Goal: Find specific page/section: Find specific page/section

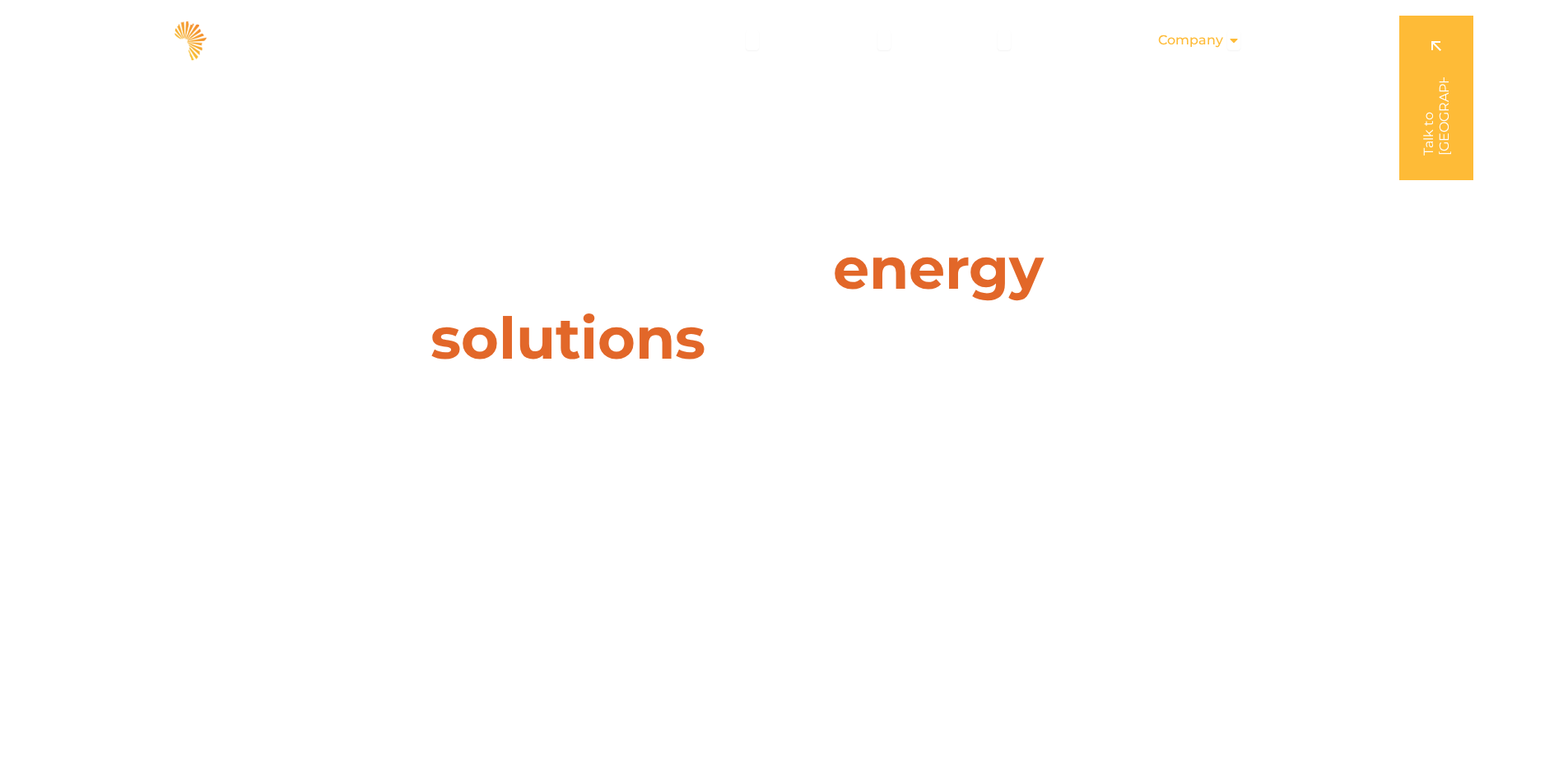
click at [1226, 40] on div "Company Close Company Open Company" at bounding box center [1199, 41] width 108 height 33
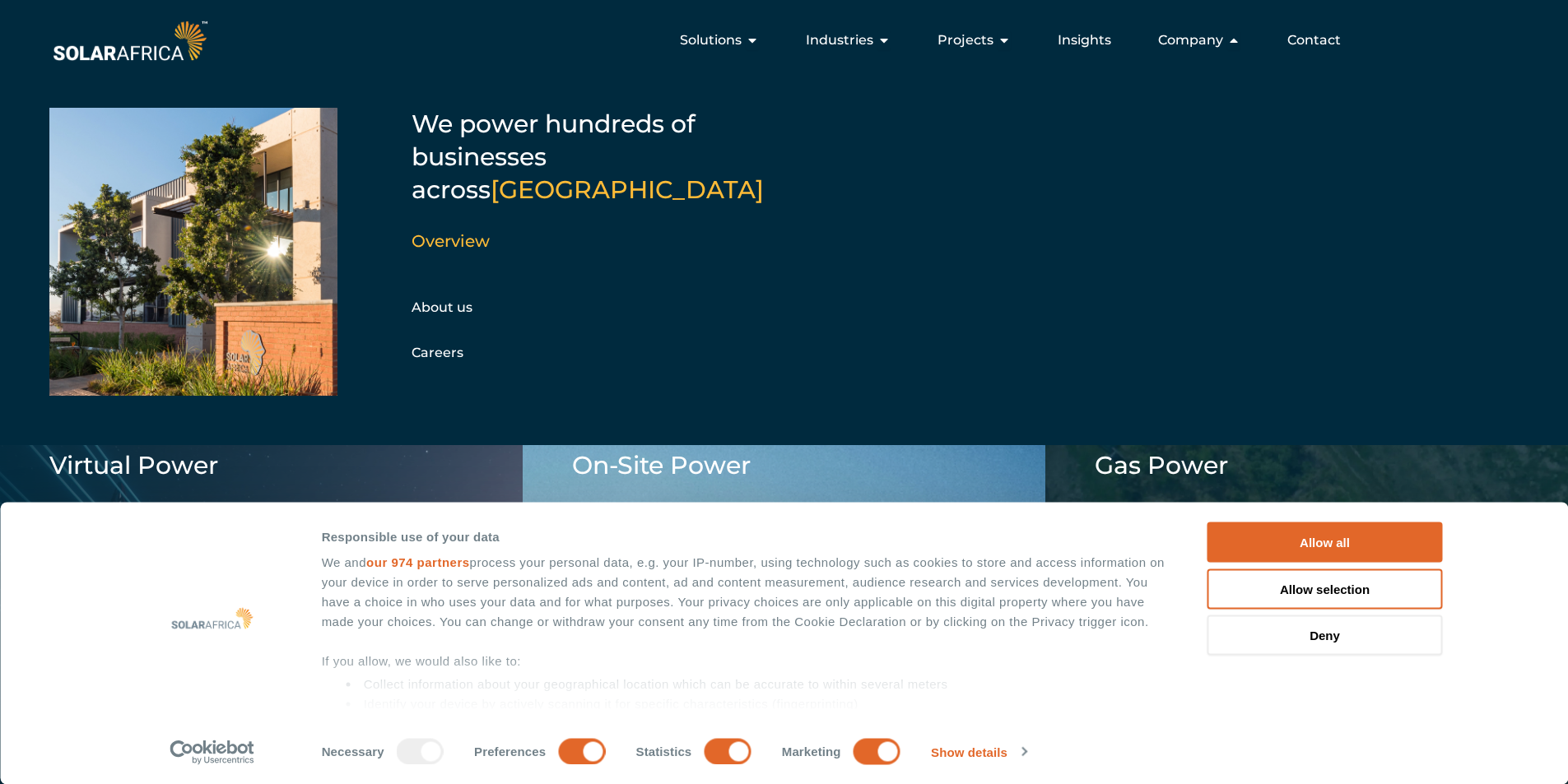
scroll to position [1399, 0]
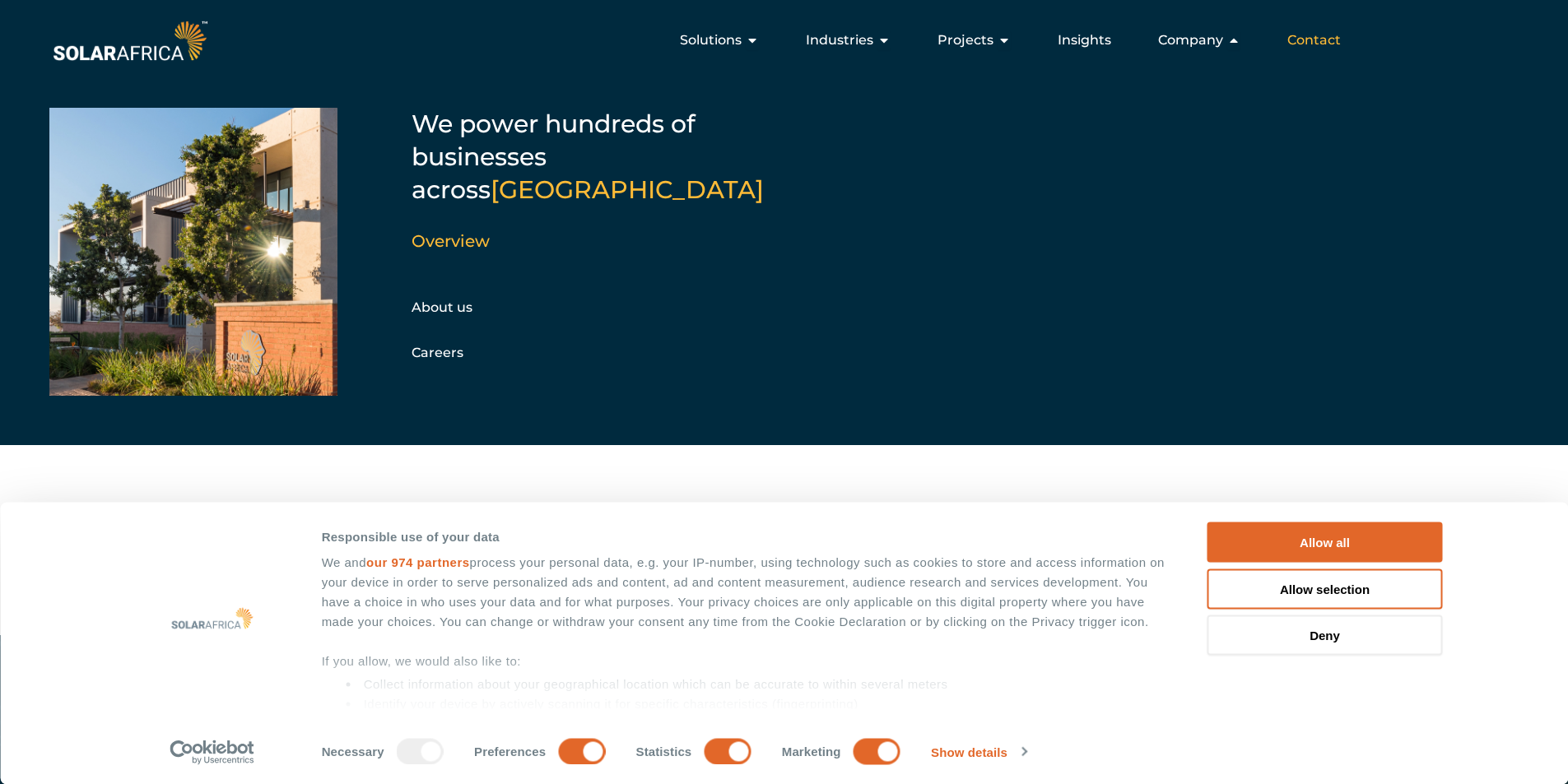
click at [1328, 39] on span "Contact" at bounding box center [1315, 40] width 54 height 19
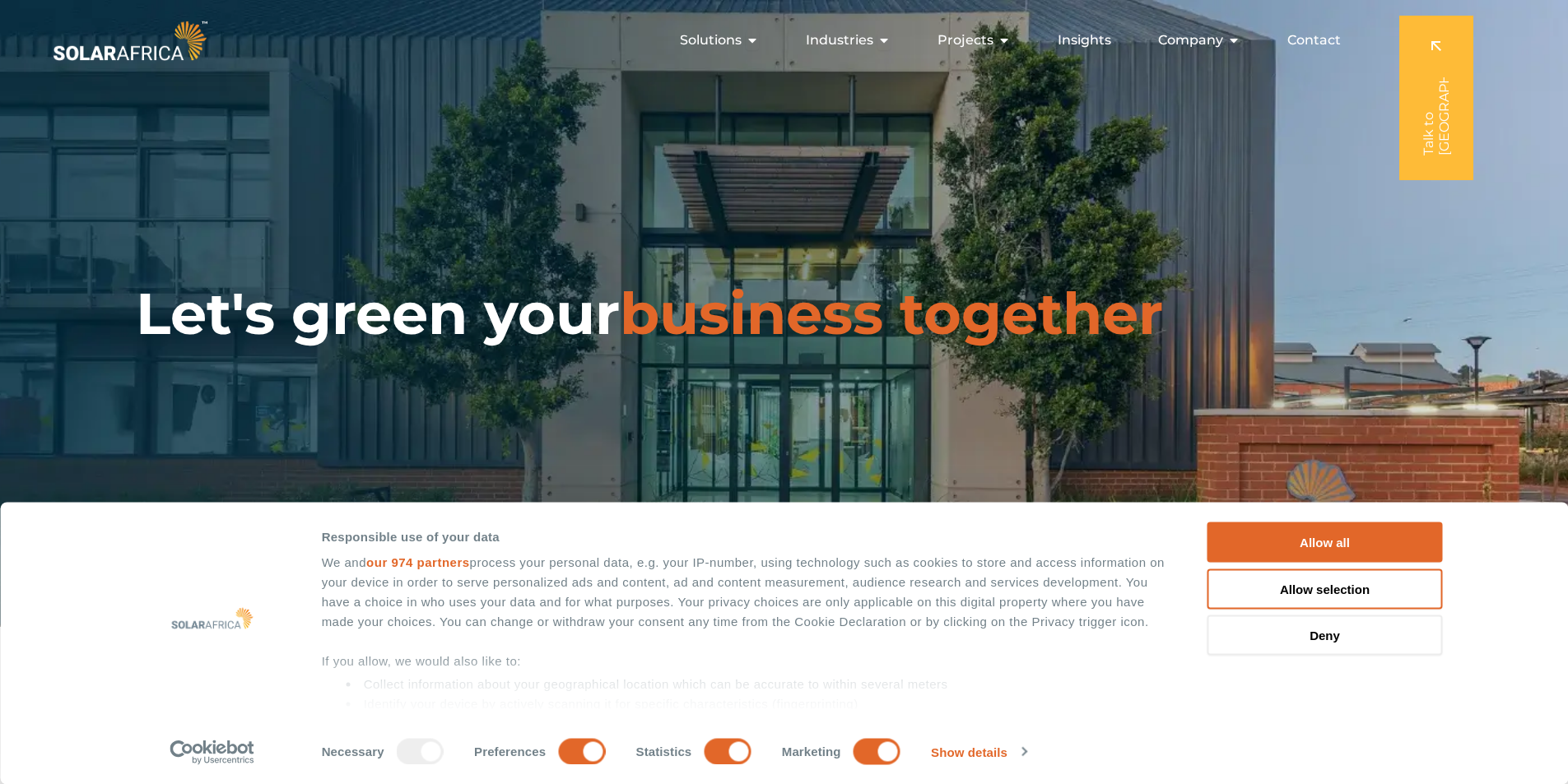
click at [1193, 40] on span "Company" at bounding box center [1191, 40] width 65 height 19
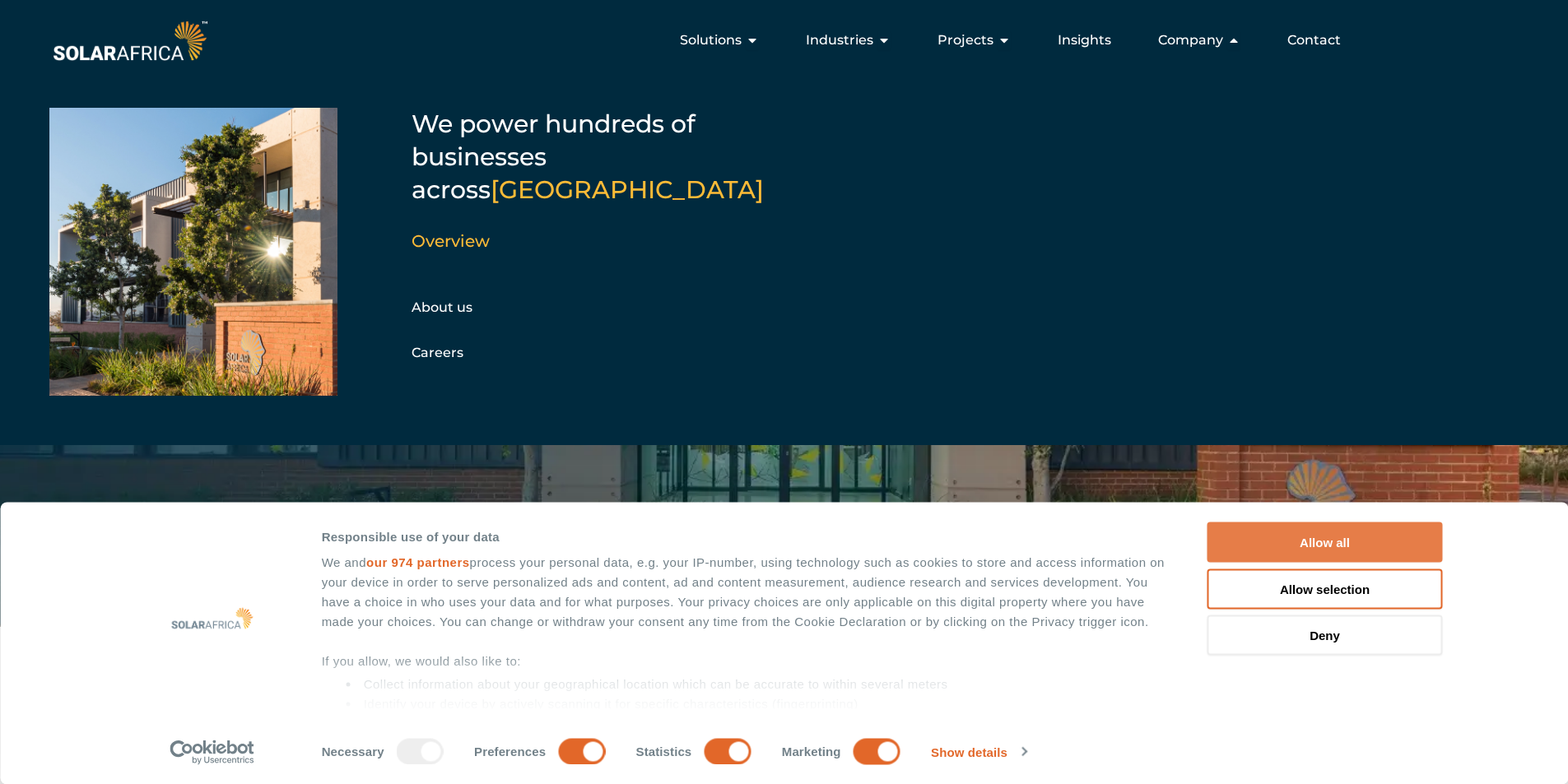
click at [1345, 542] on button "Allow all" at bounding box center [1325, 543] width 235 height 41
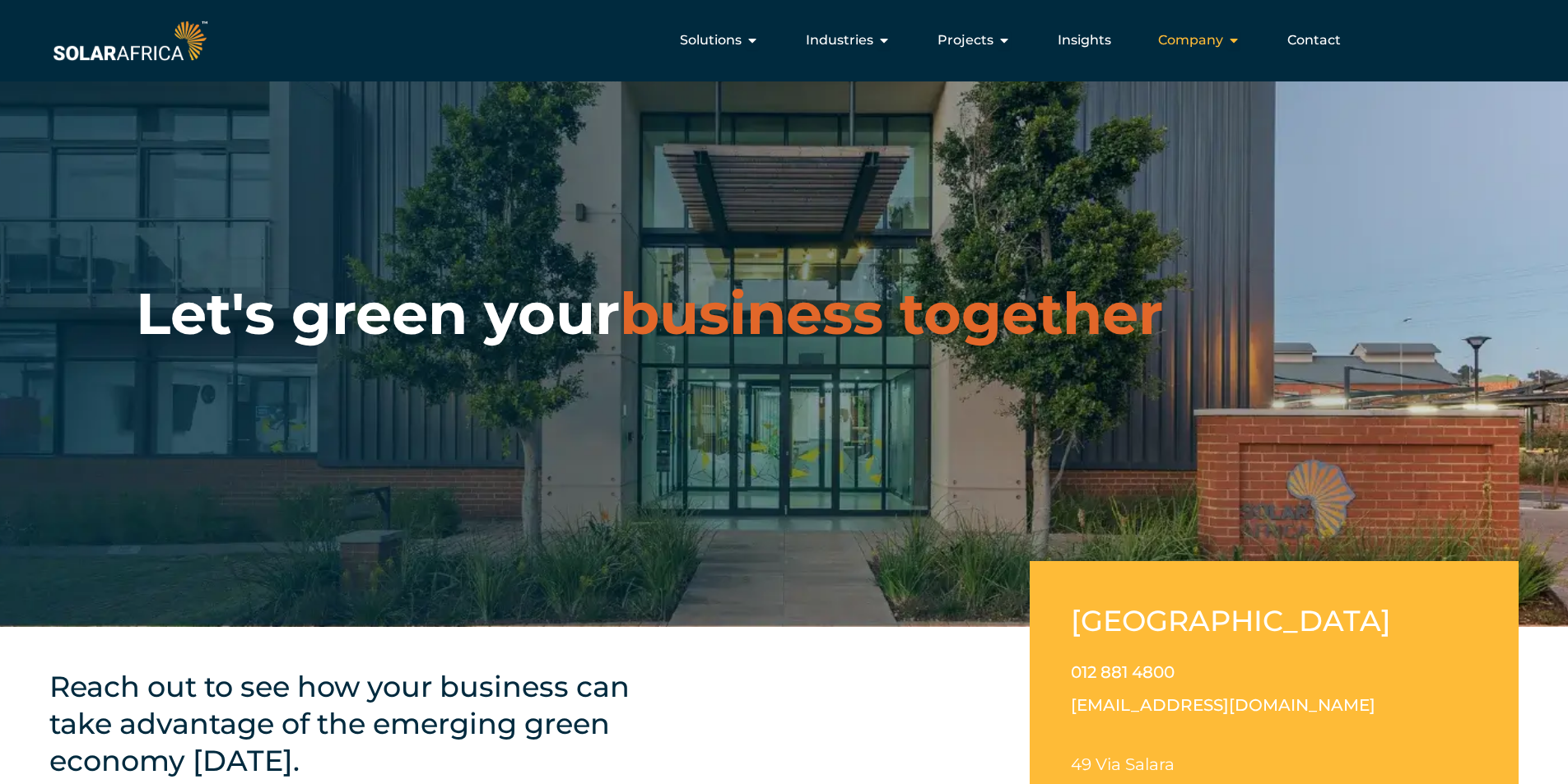
click at [1181, 35] on span "Company" at bounding box center [1191, 40] width 65 height 19
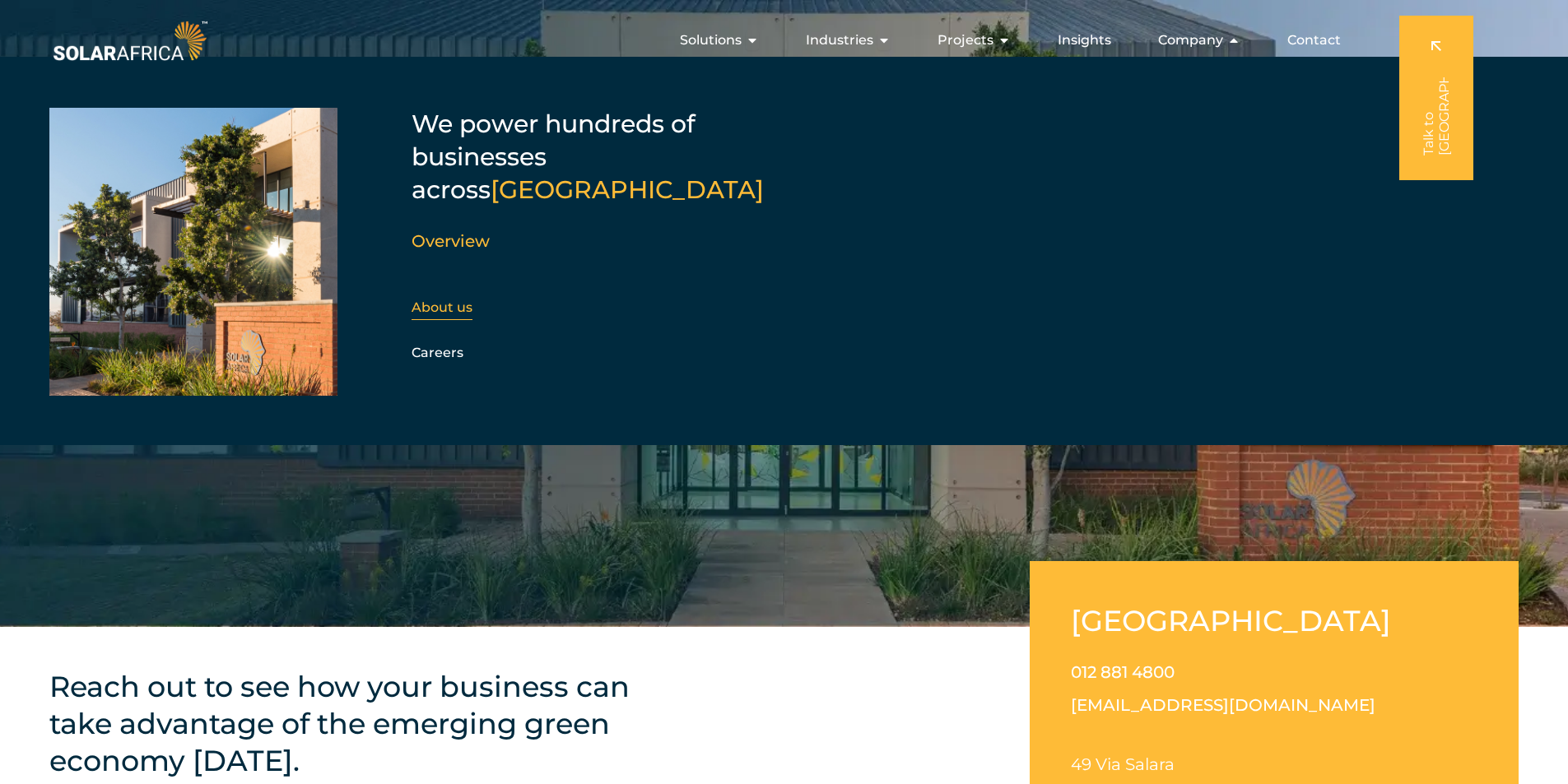
click at [446, 300] on link "About us" at bounding box center [442, 307] width 61 height 16
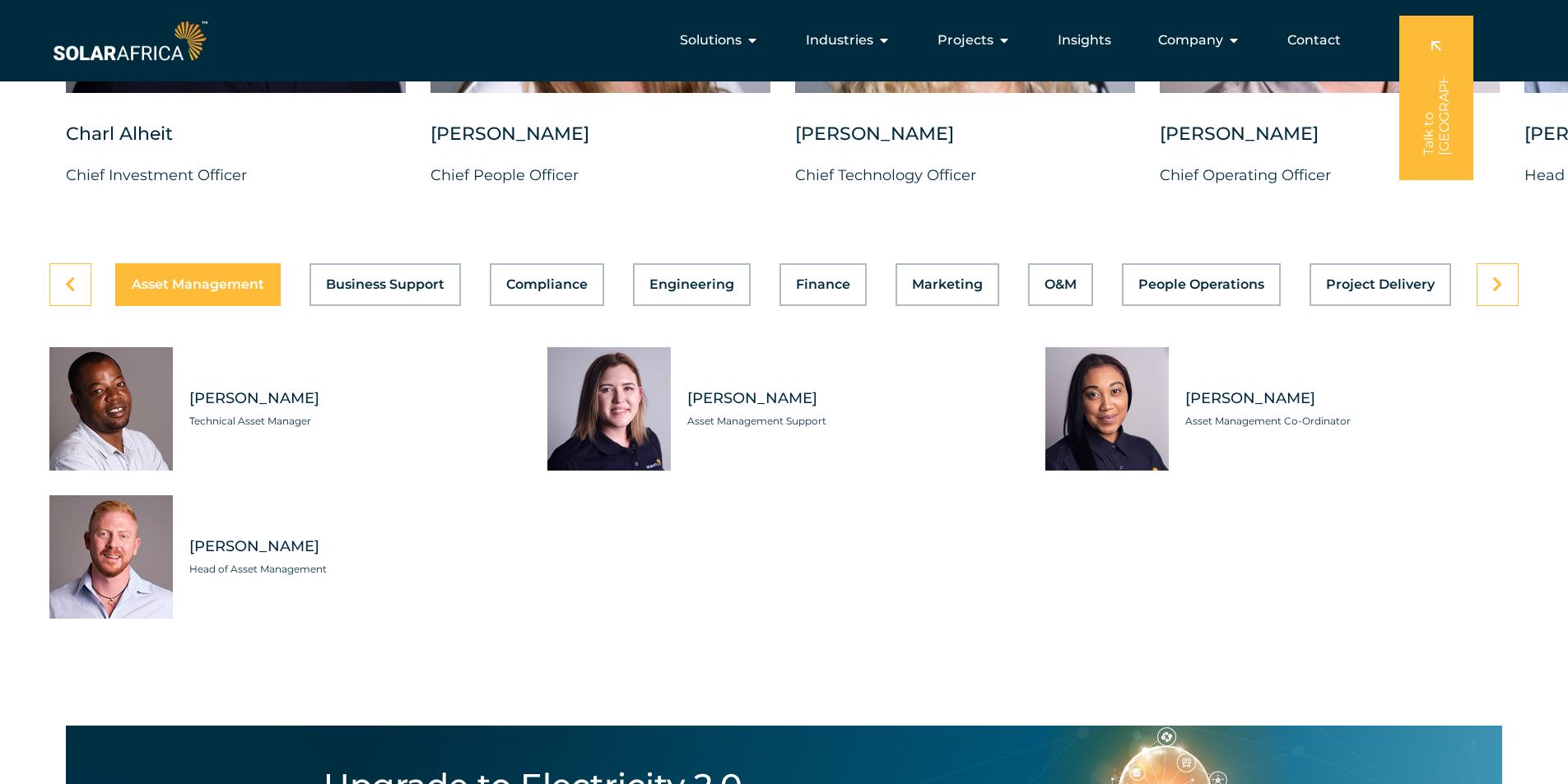
scroll to position [4525, 0]
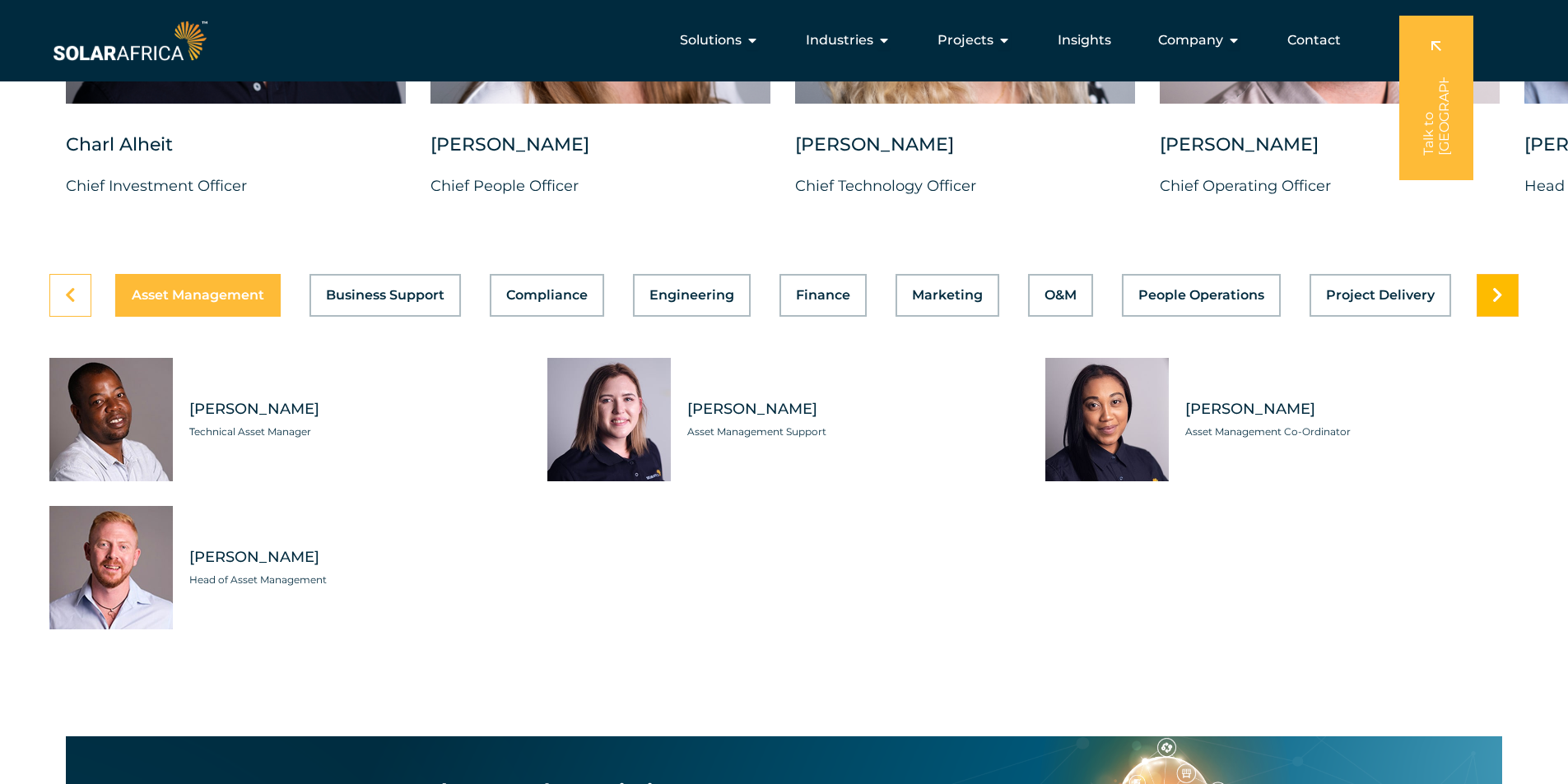
click at [1503, 285] on link at bounding box center [1497, 295] width 42 height 43
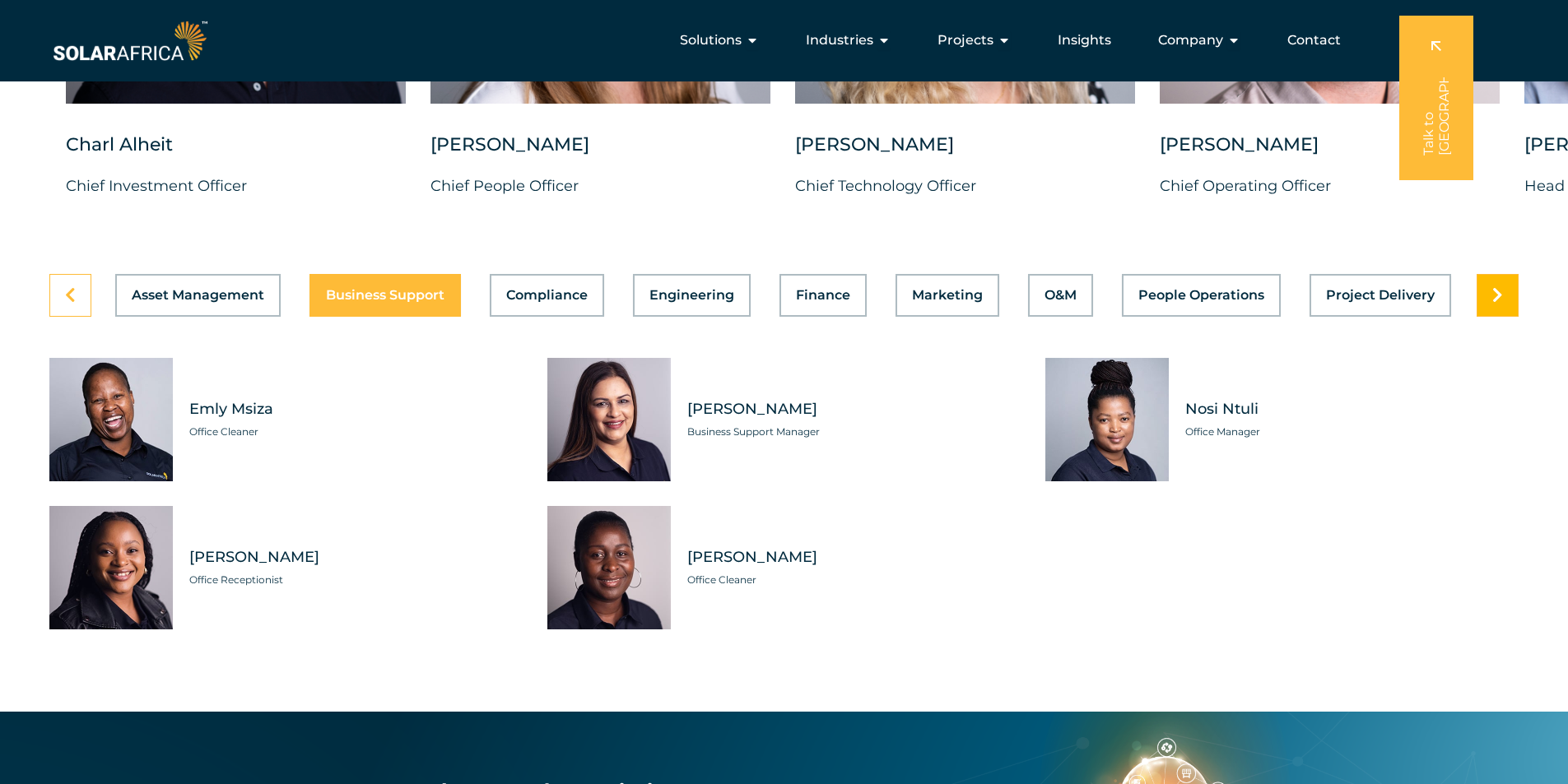
click at [1503, 285] on link at bounding box center [1497, 295] width 42 height 43
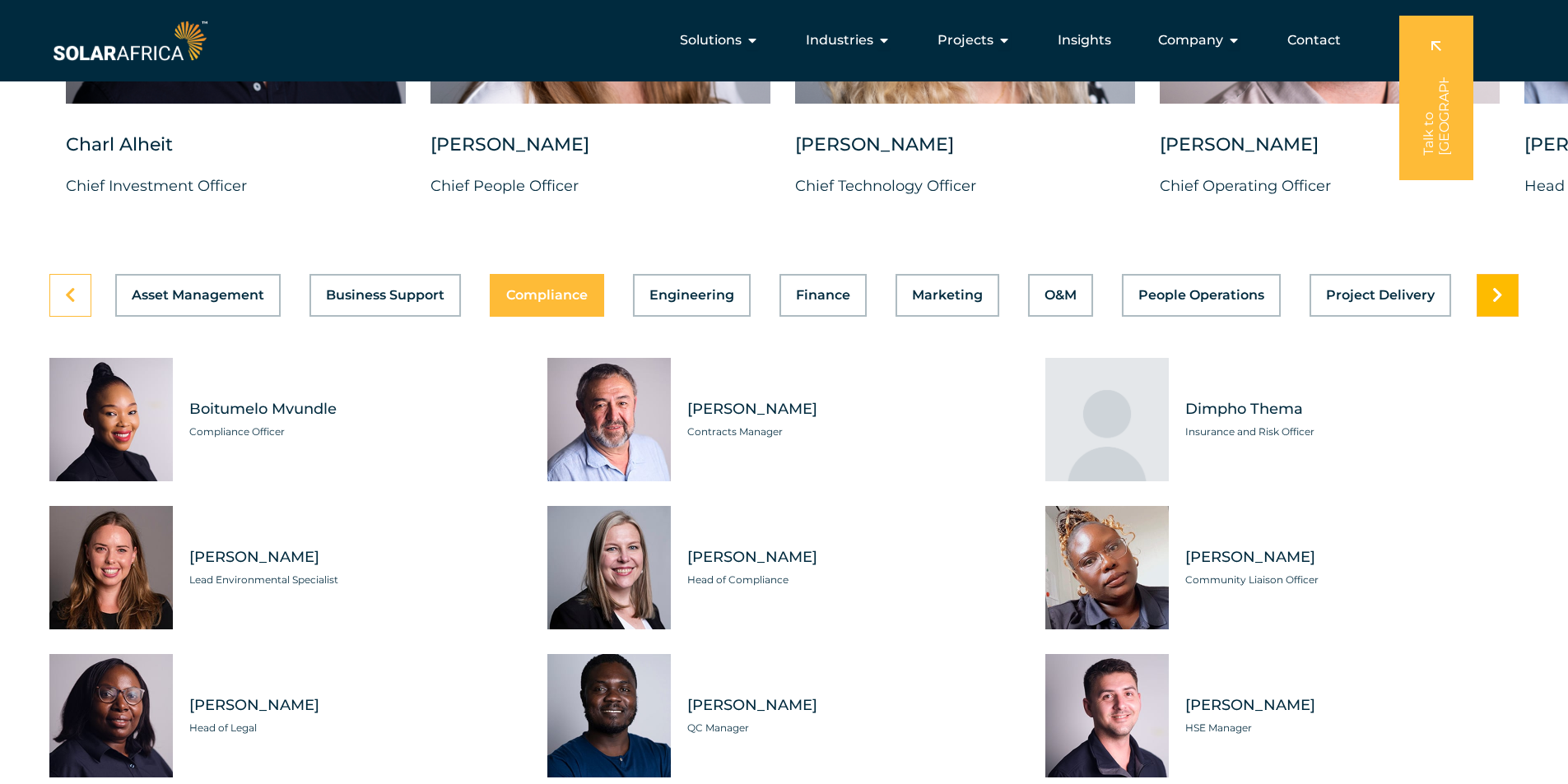
click at [1503, 285] on link at bounding box center [1497, 295] width 42 height 43
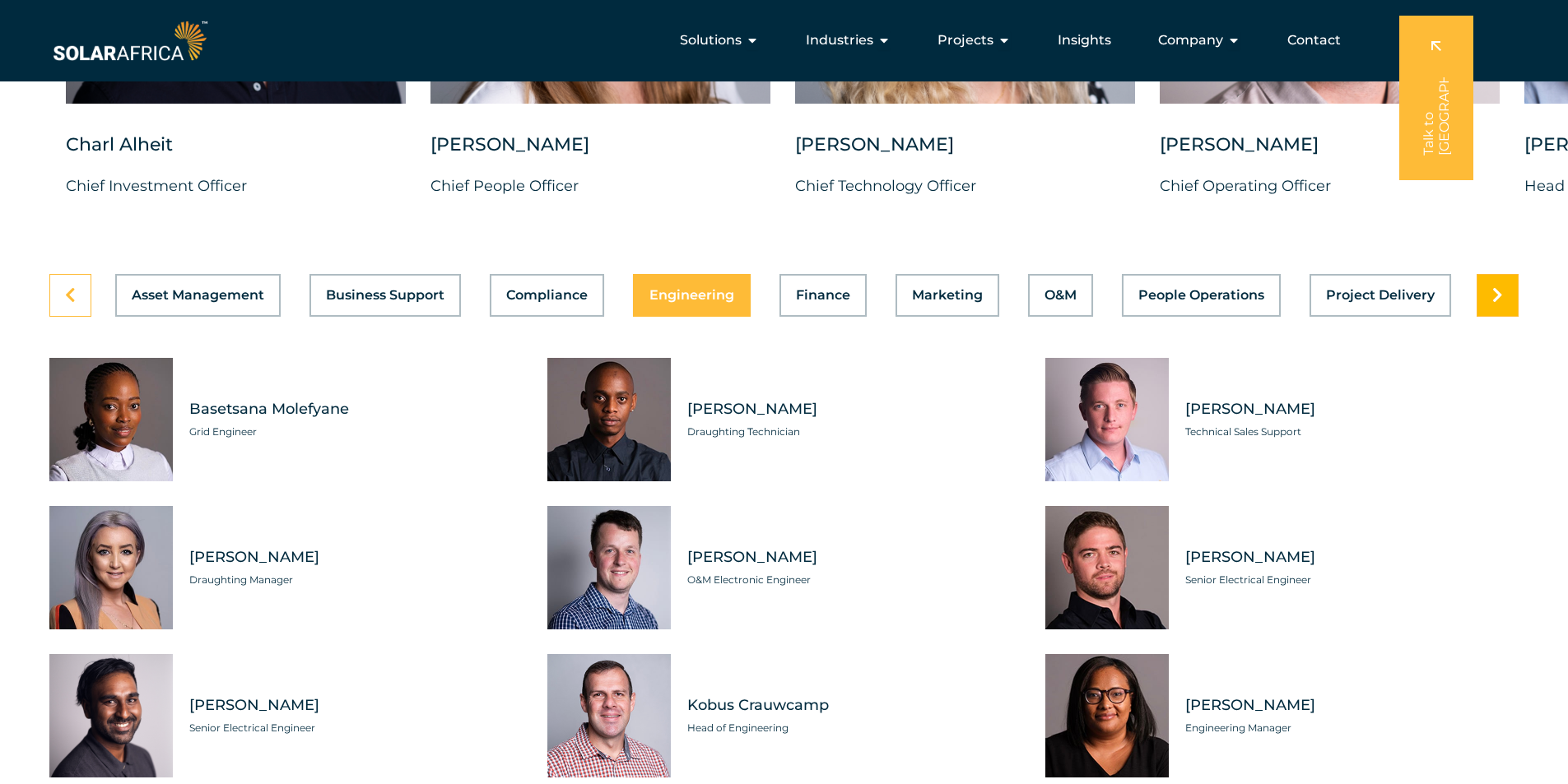
click at [1503, 285] on link at bounding box center [1497, 295] width 42 height 43
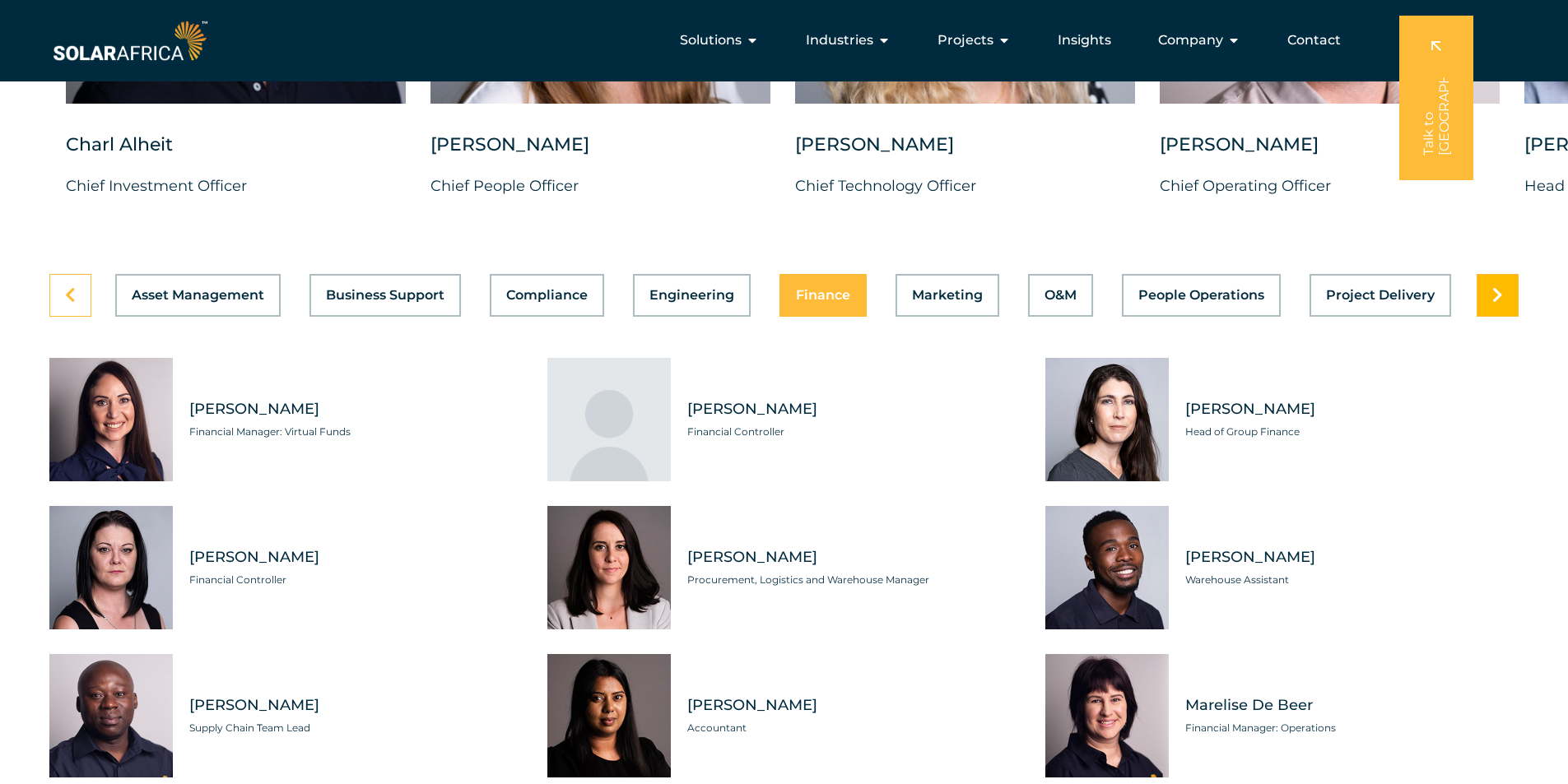
click at [1503, 285] on link at bounding box center [1497, 295] width 42 height 43
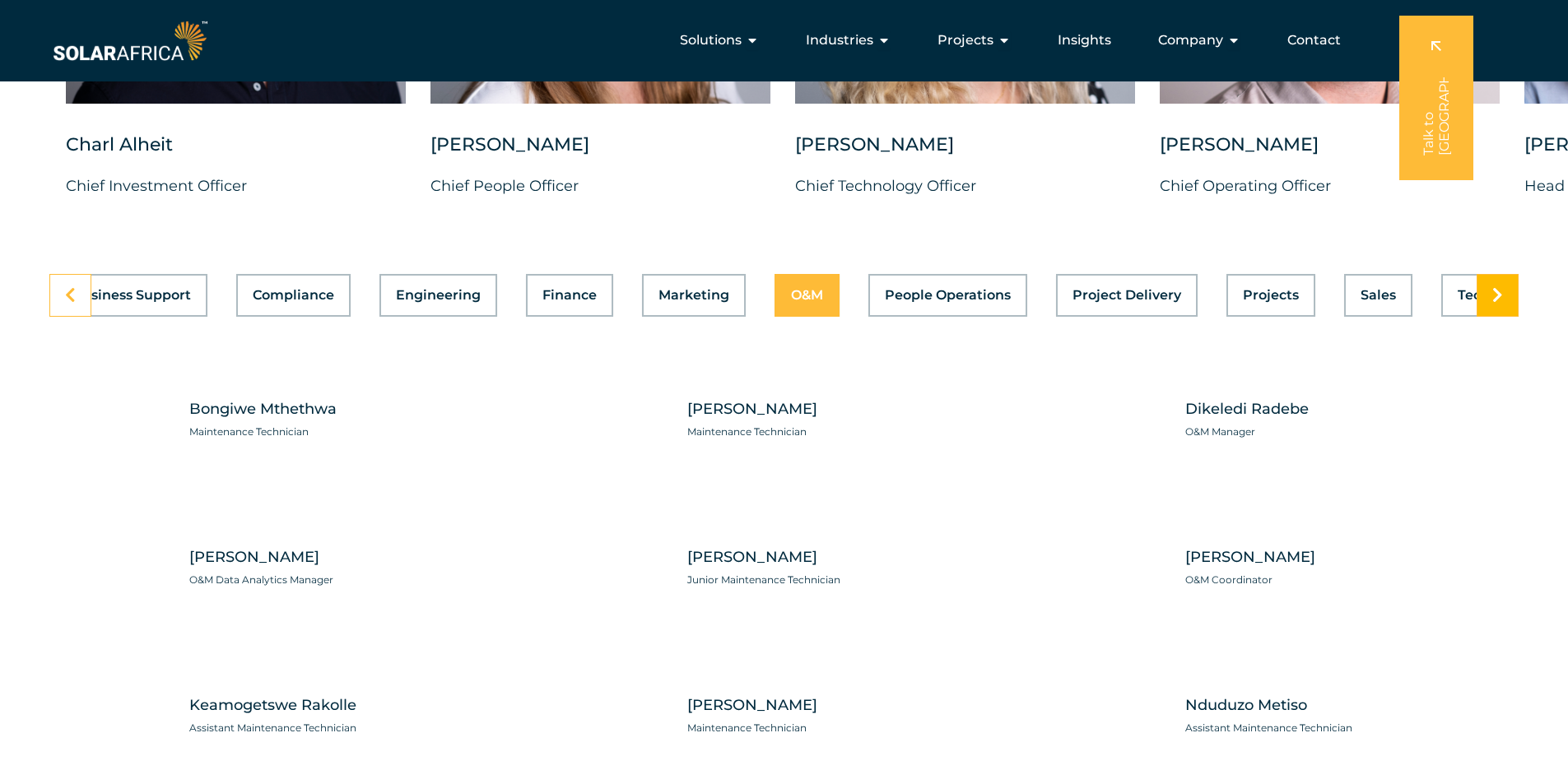
click at [1503, 285] on link at bounding box center [1497, 295] width 42 height 43
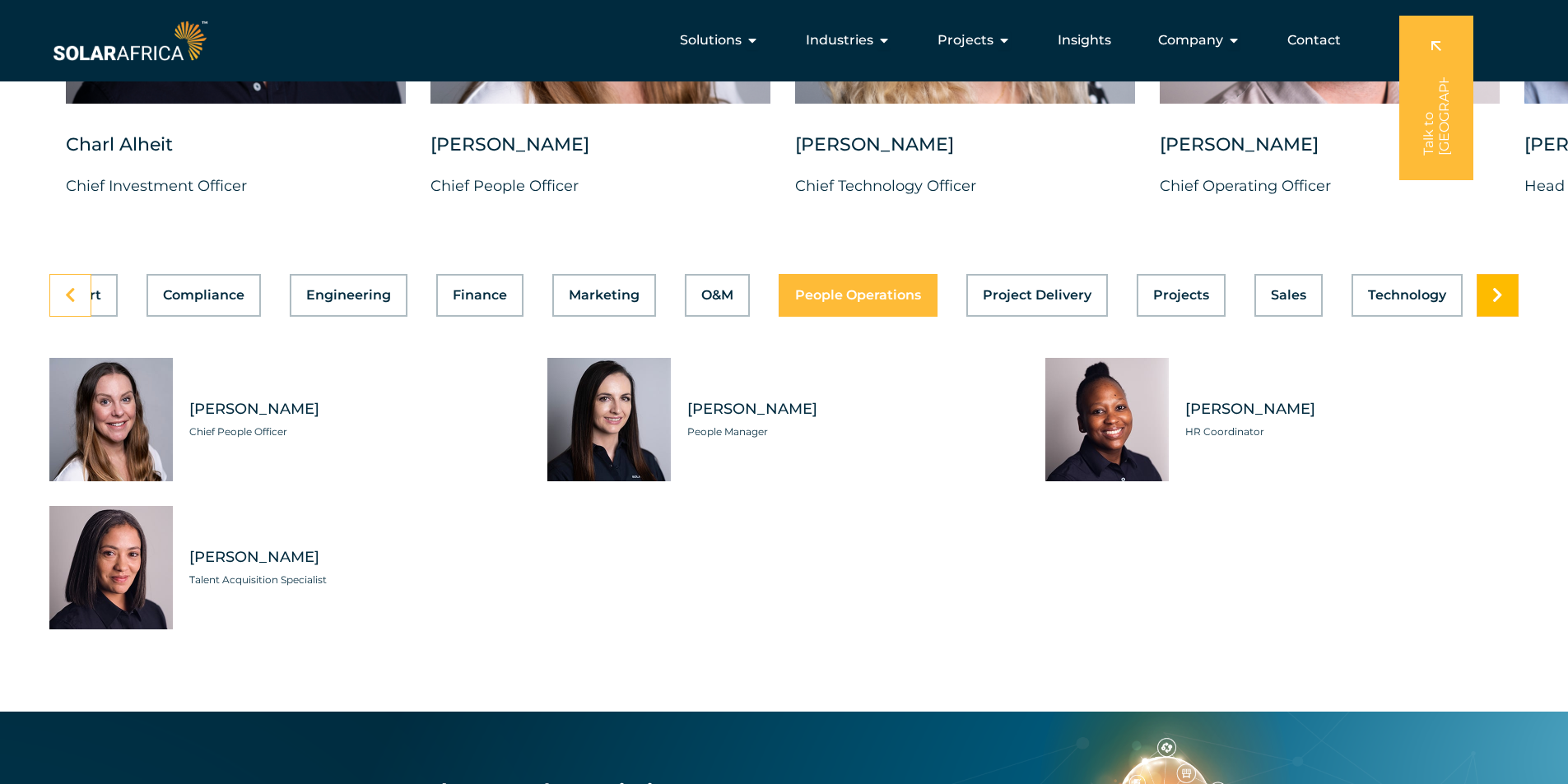
click at [1503, 285] on link at bounding box center [1497, 295] width 42 height 43
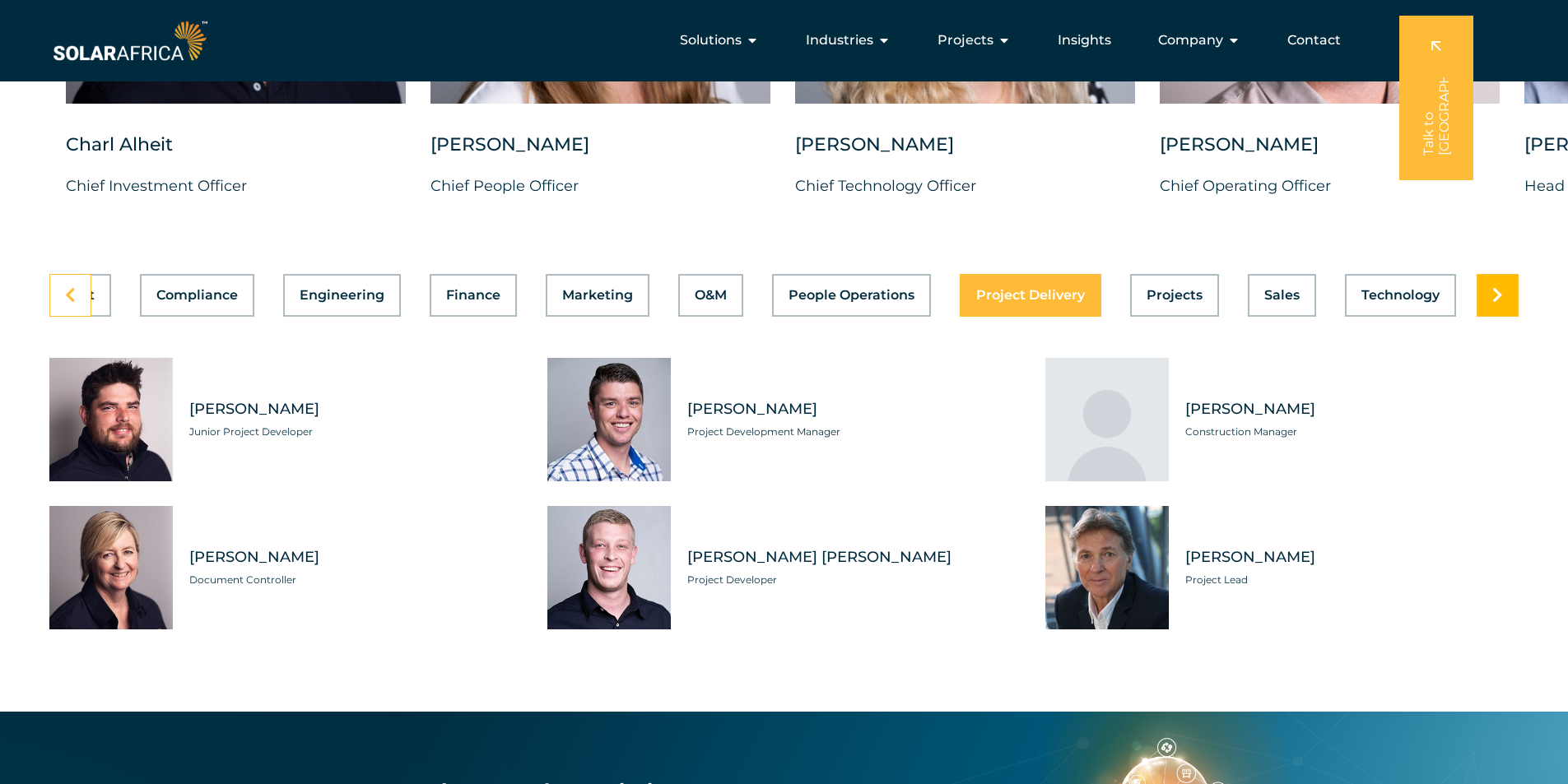
click at [1503, 285] on link at bounding box center [1497, 295] width 42 height 43
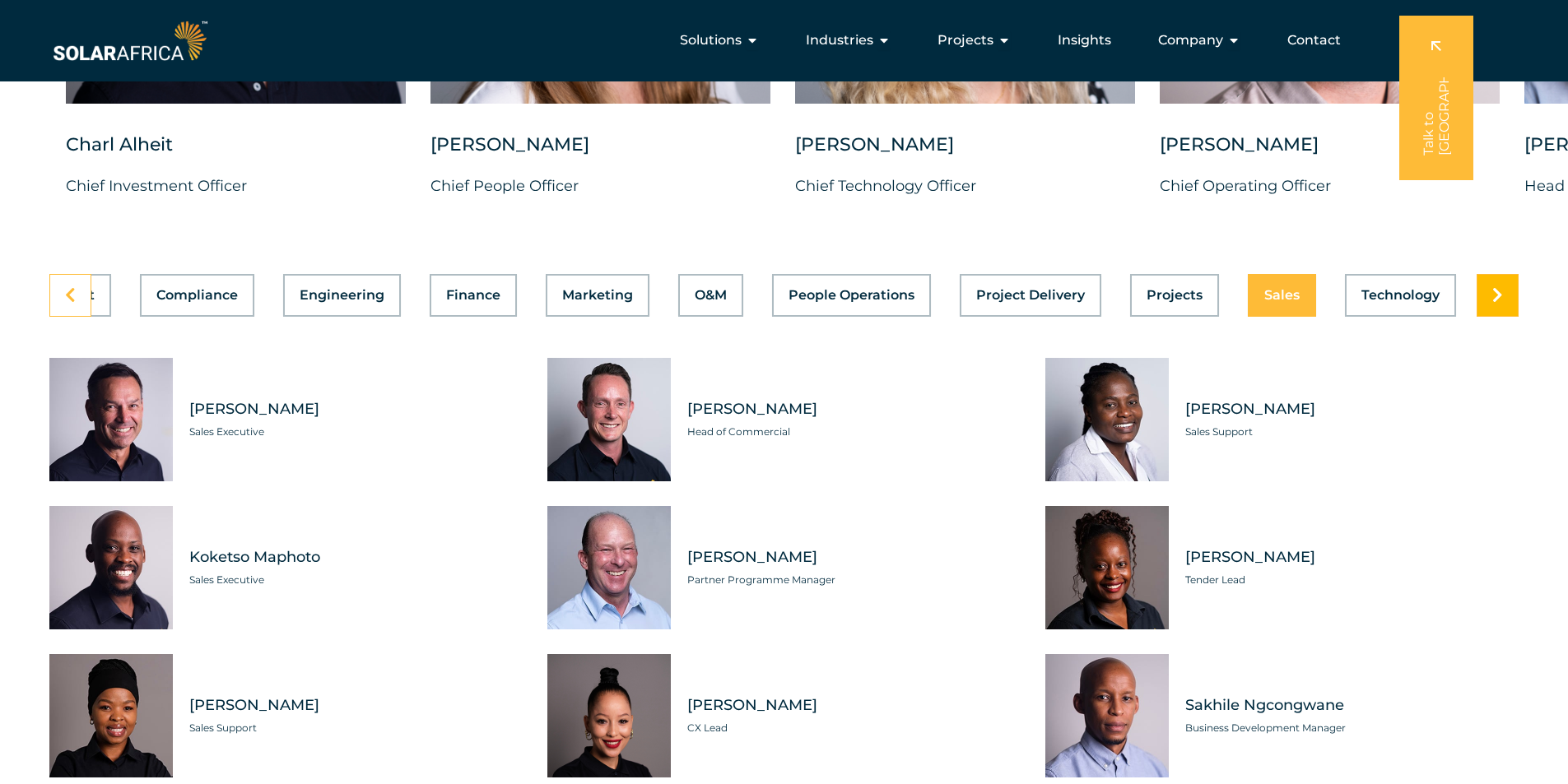
scroll to position [0, 350]
